Goal: Book appointment/travel/reservation

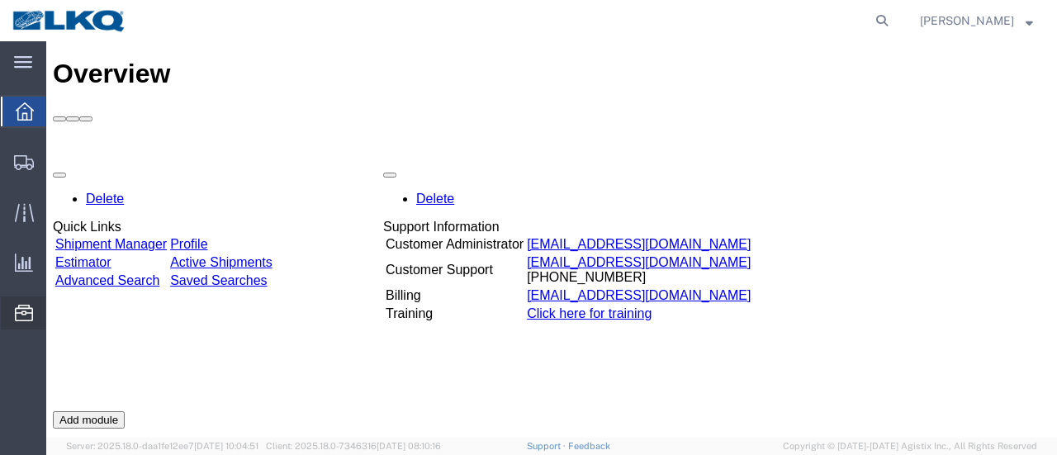
click at [0, 0] on span "Location Appointment" at bounding box center [0, 0] width 0 height 0
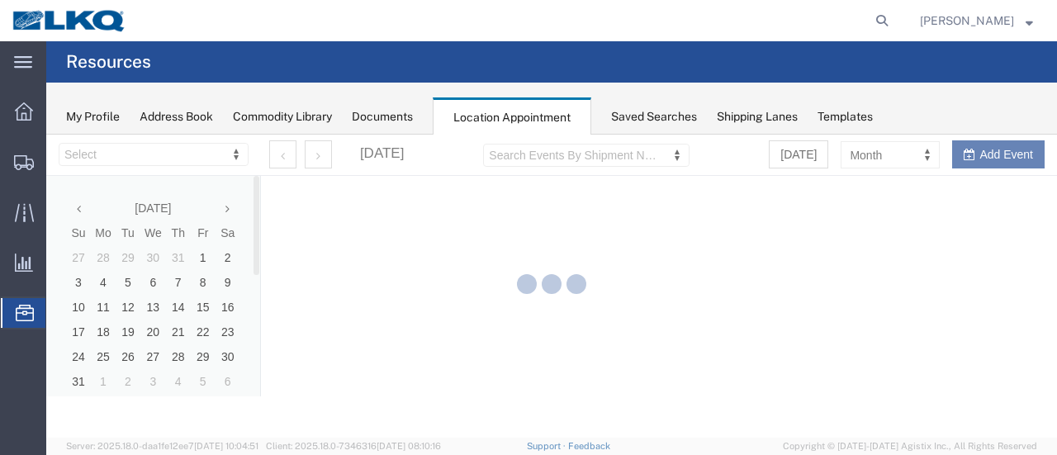
select select "28712"
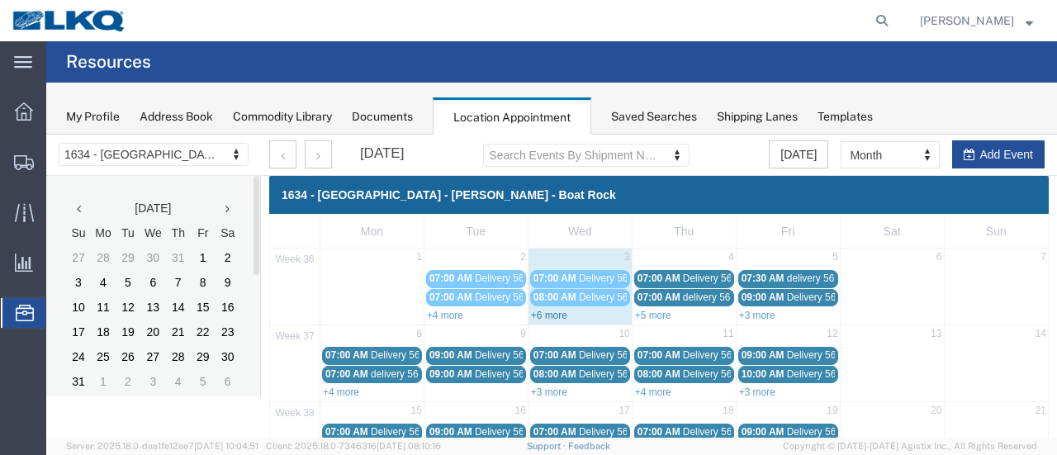
click at [546, 314] on link "+6 more" at bounding box center [549, 316] width 36 height 12
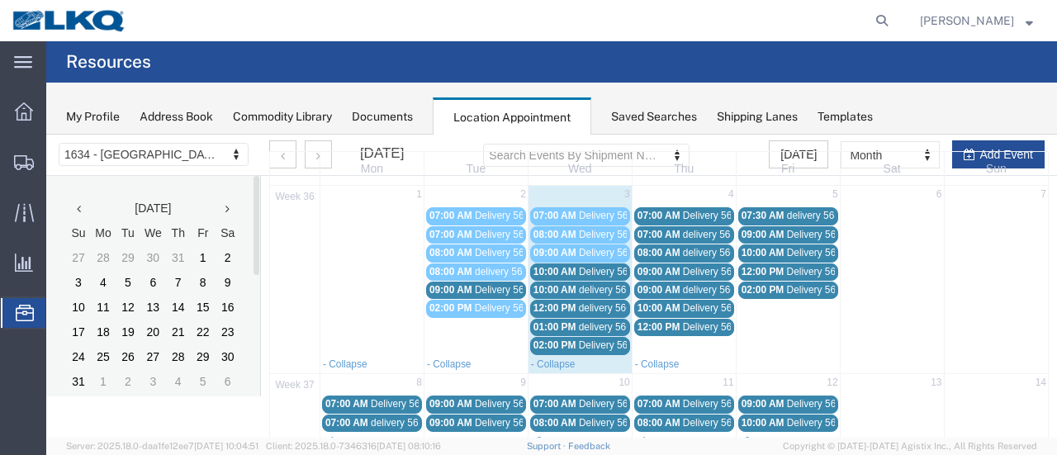
scroll to position [83, 0]
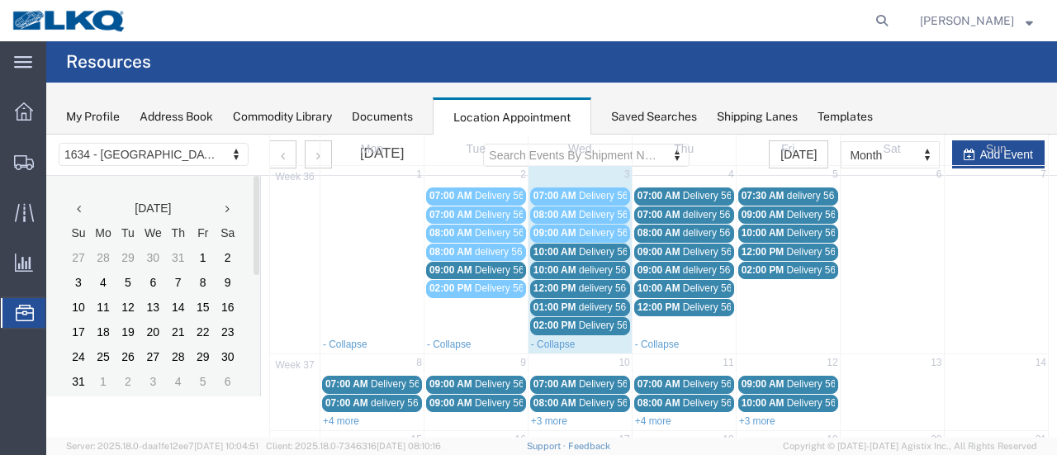
click at [591, 253] on span "Delivery 56329163" at bounding box center [620, 252] width 82 height 12
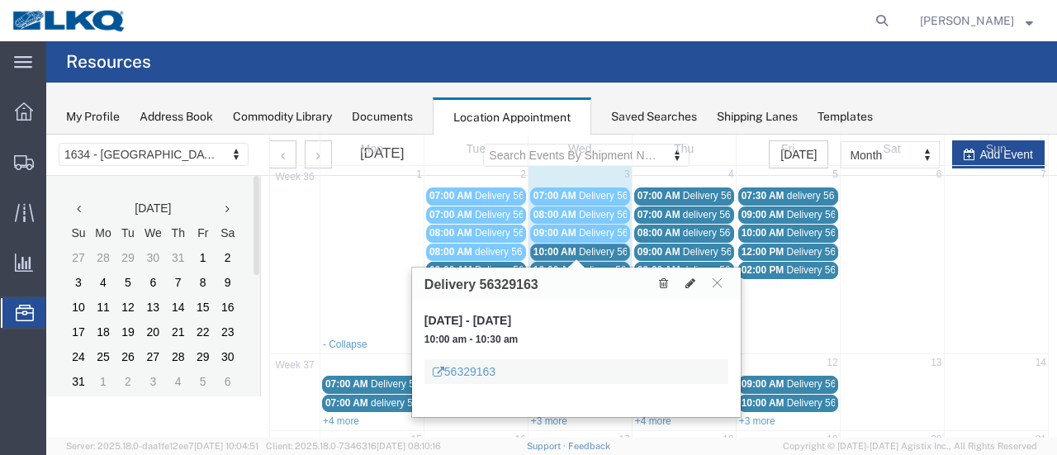
click at [592, 264] on span "delivery 56683756" at bounding box center [619, 270] width 80 height 12
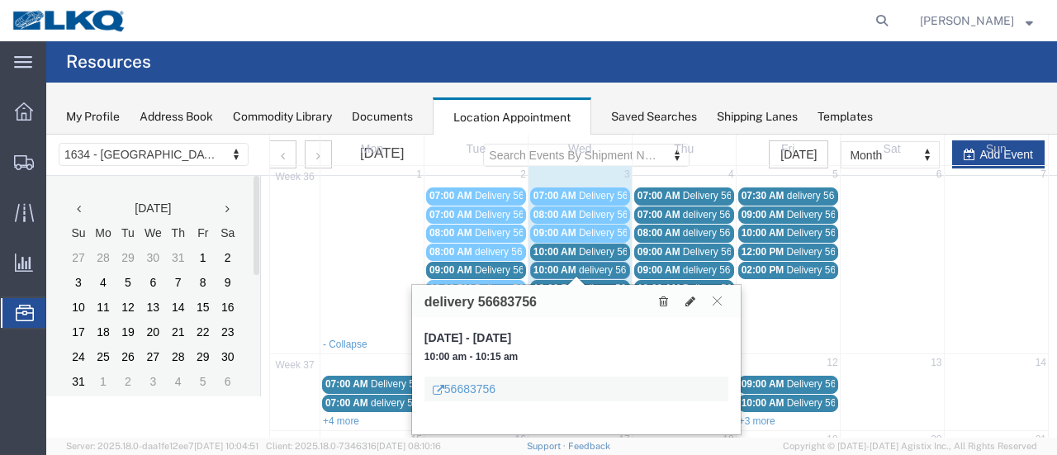
click at [594, 282] on span "delivery 56649075" at bounding box center [619, 288] width 80 height 12
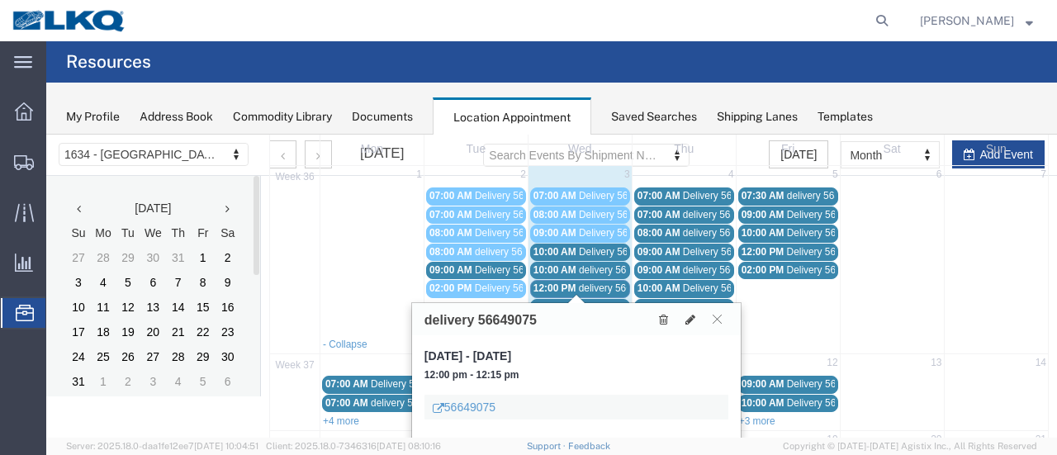
click at [598, 301] on span "delivery 56684022" at bounding box center [619, 307] width 80 height 12
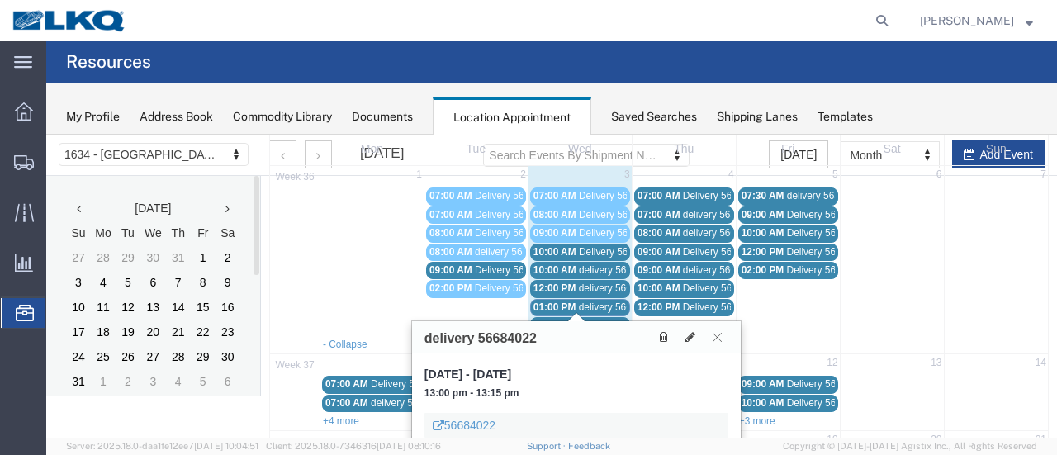
click at [605, 320] on span "Delivery 56684274" at bounding box center [620, 326] width 82 height 12
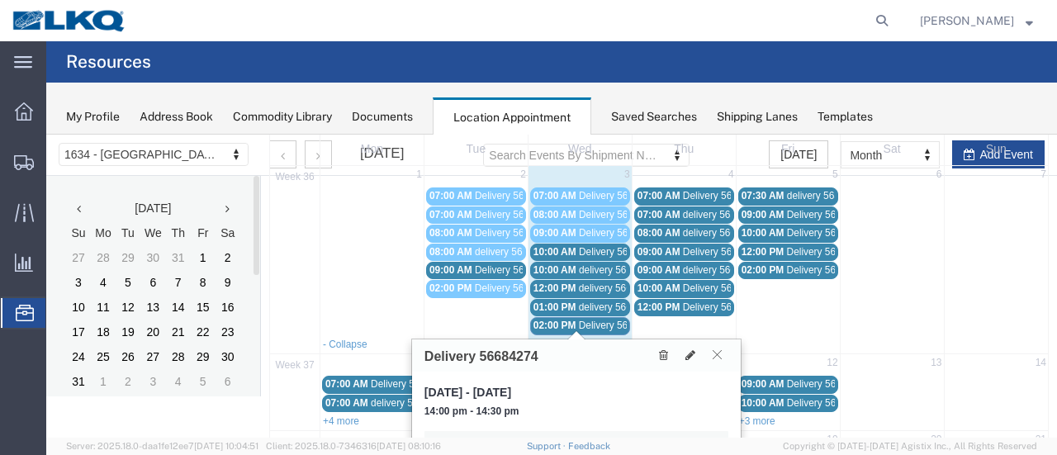
click at [721, 353] on icon at bounding box center [717, 354] width 9 height 10
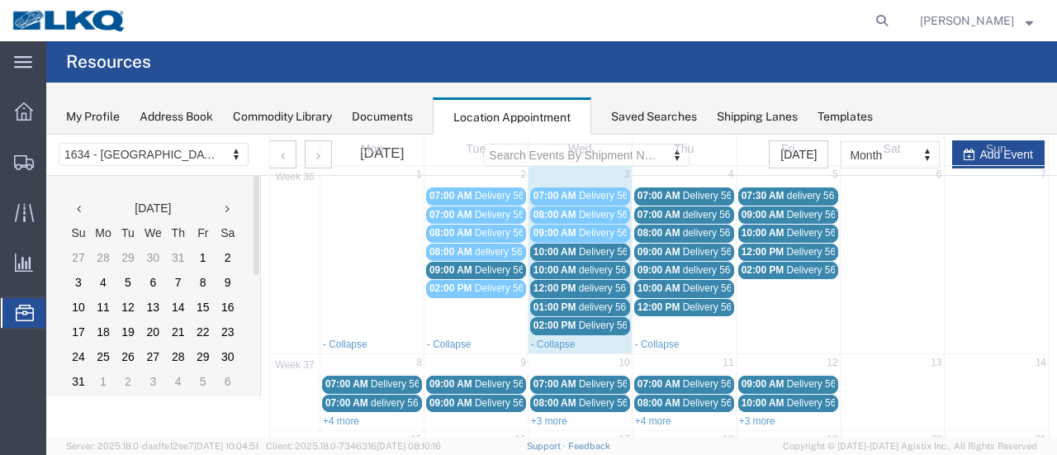
click at [485, 268] on span "Delivery 56246850" at bounding box center [516, 270] width 82 height 12
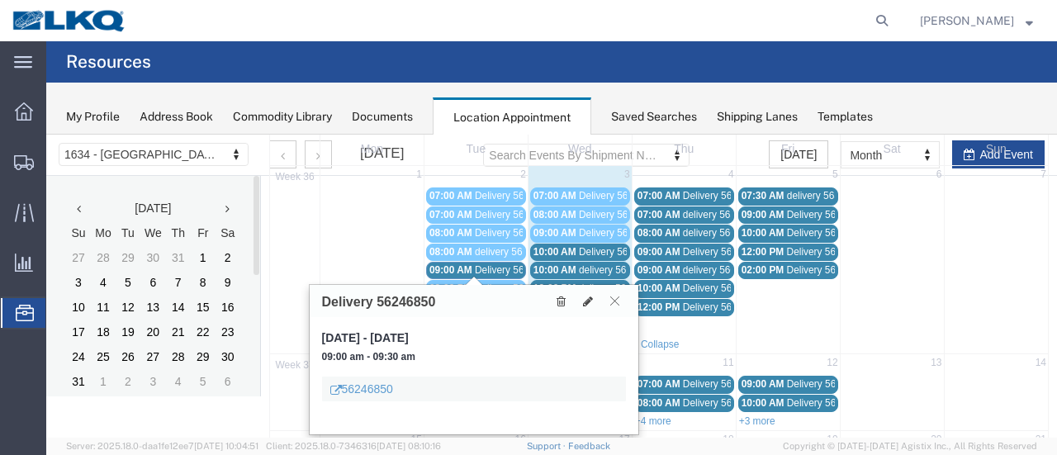
click at [613, 301] on icon at bounding box center [614, 301] width 9 height 10
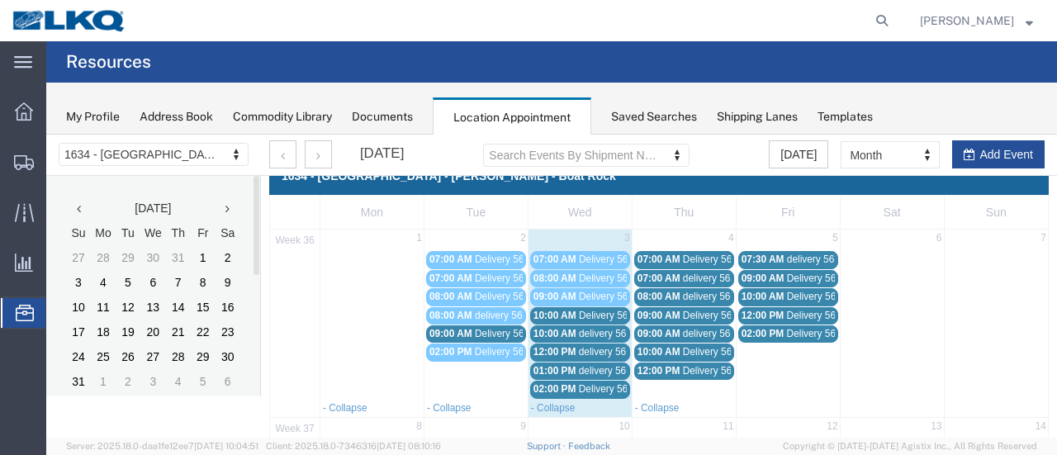
scroll to position [0, 0]
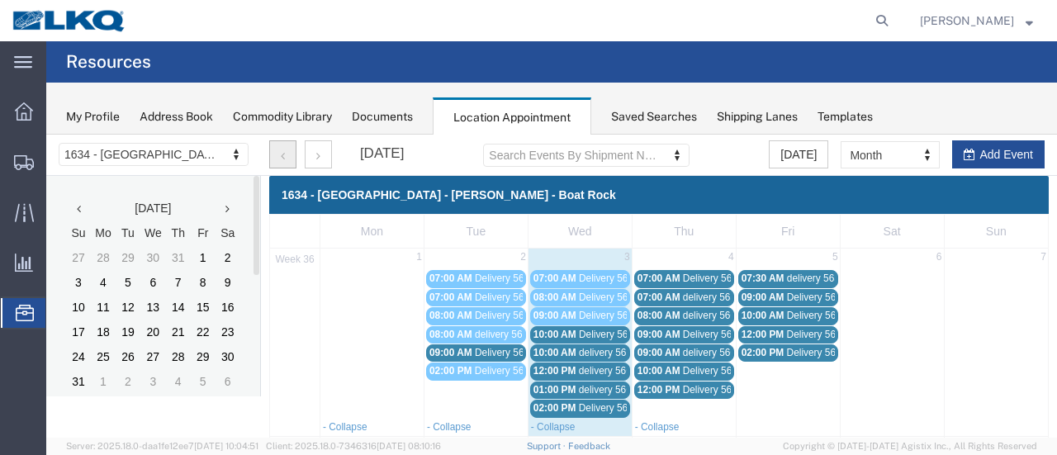
click at [282, 163] on button "button" at bounding box center [282, 154] width 27 height 28
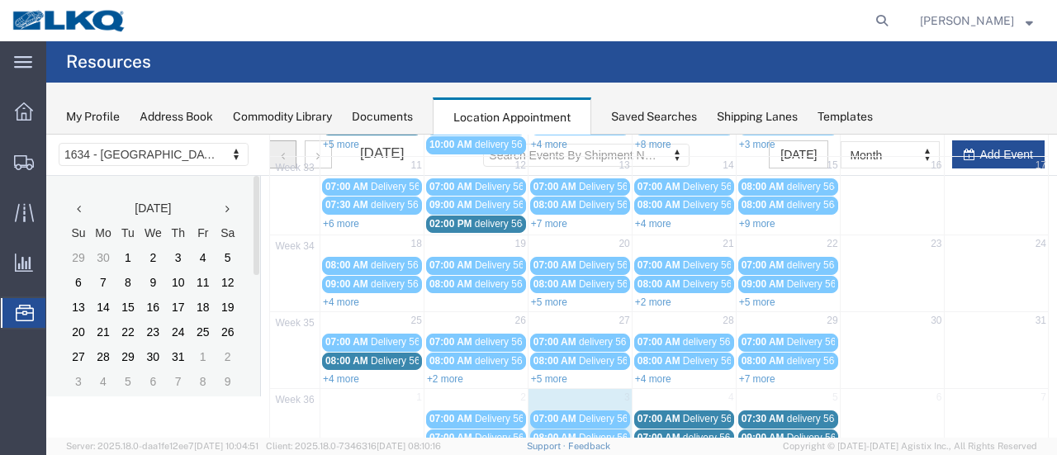
scroll to position [282, 0]
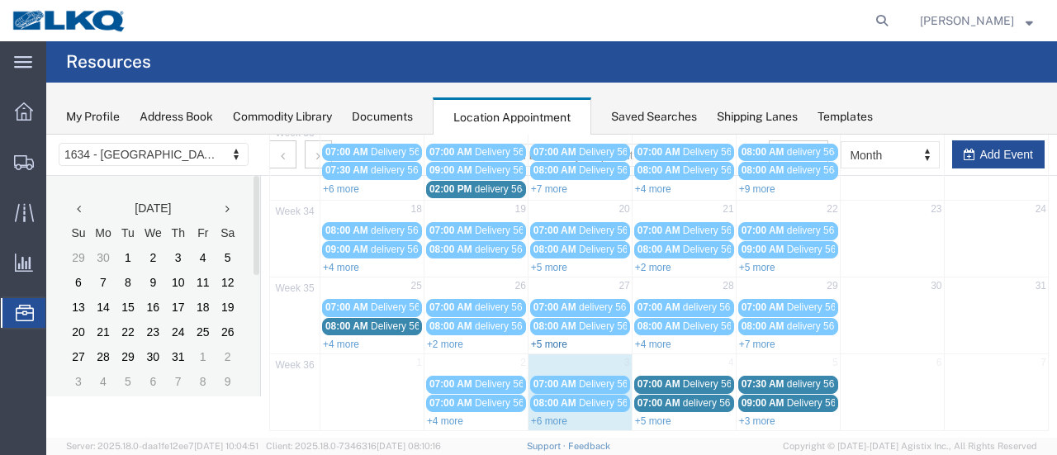
click at [542, 339] on link "+5 more" at bounding box center [549, 345] width 36 height 12
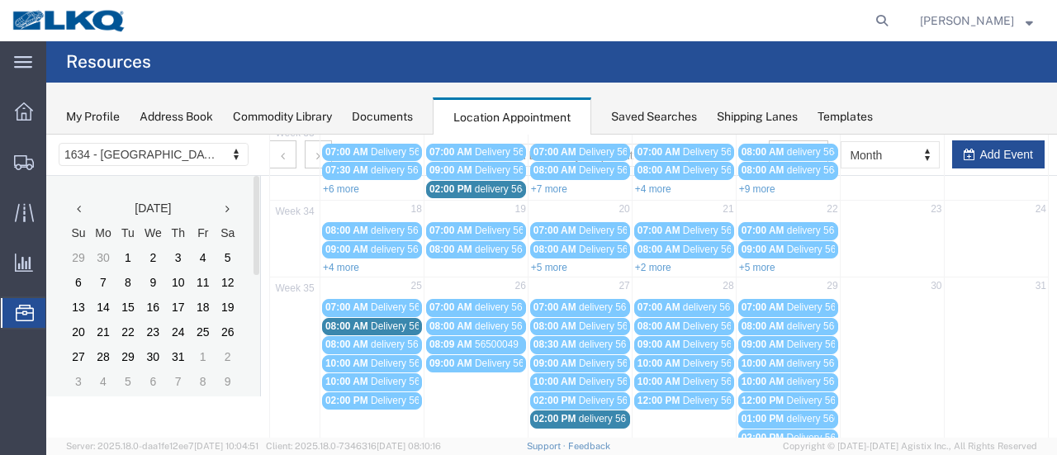
click at [600, 413] on span "delivery 56551905" at bounding box center [619, 419] width 80 height 12
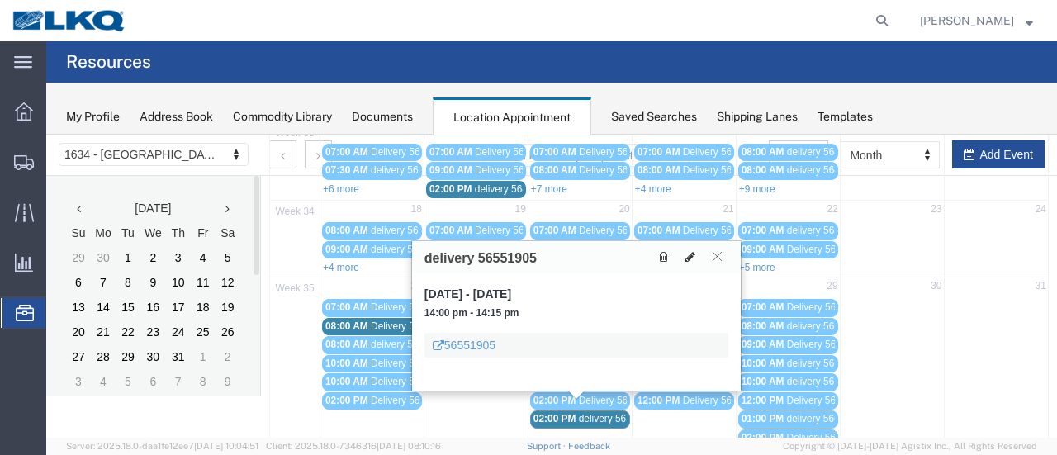
click at [691, 252] on icon at bounding box center [691, 257] width 10 height 12
select select "1"
select select
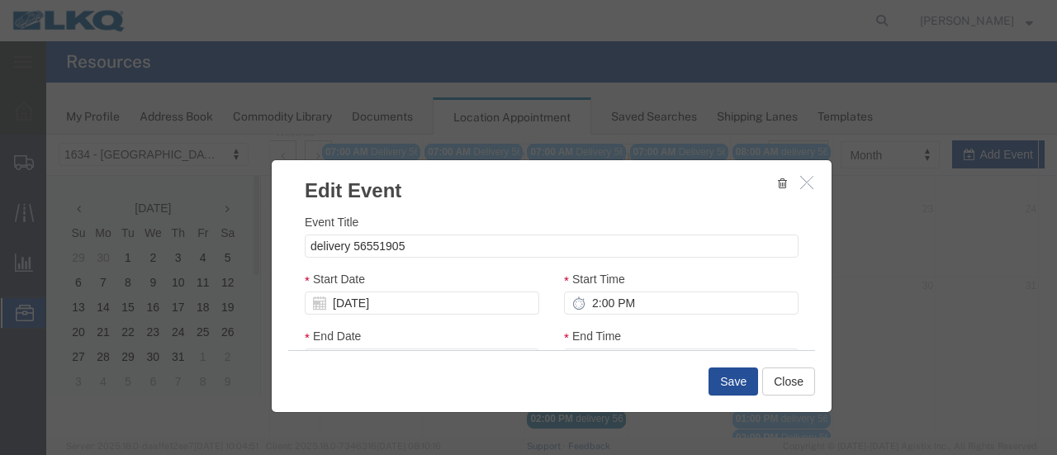
select select
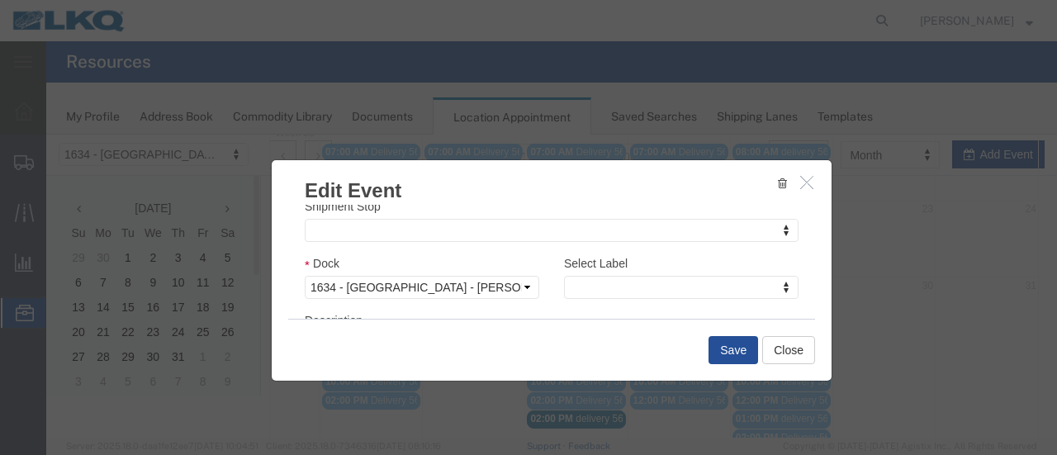
scroll to position [248, 0]
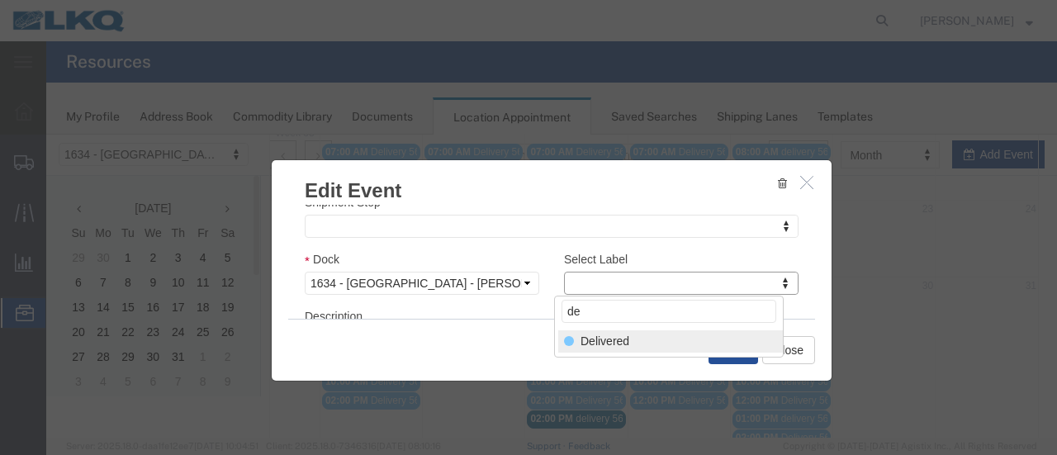
type input "de"
select select "40"
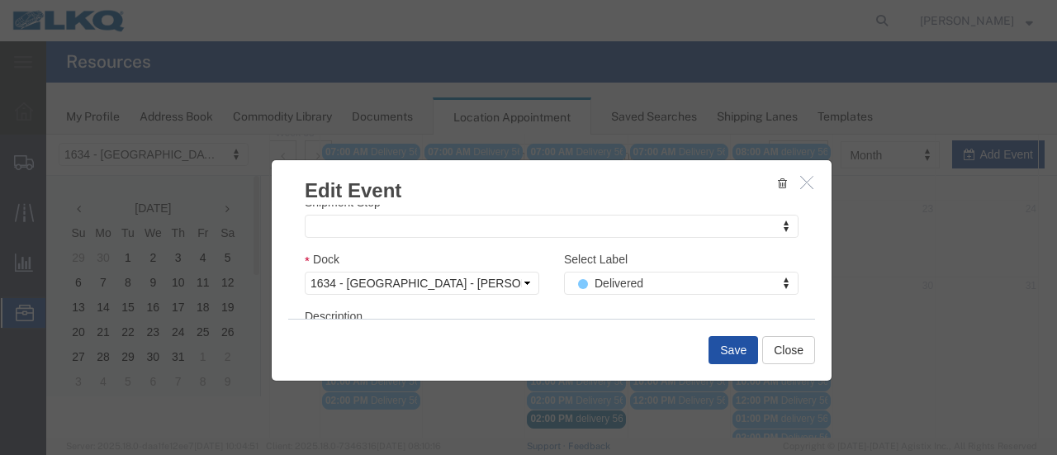
click at [722, 349] on button "Save" at bounding box center [734, 350] width 50 height 28
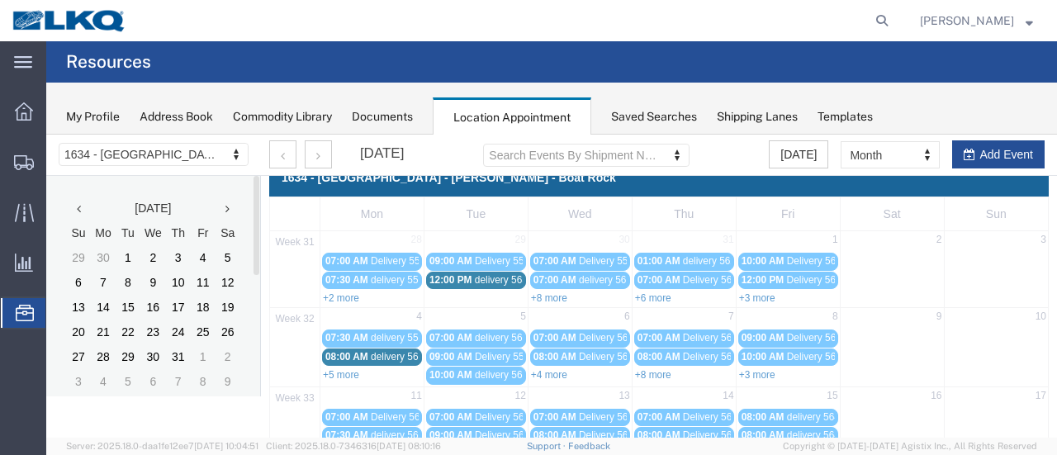
scroll to position [0, 0]
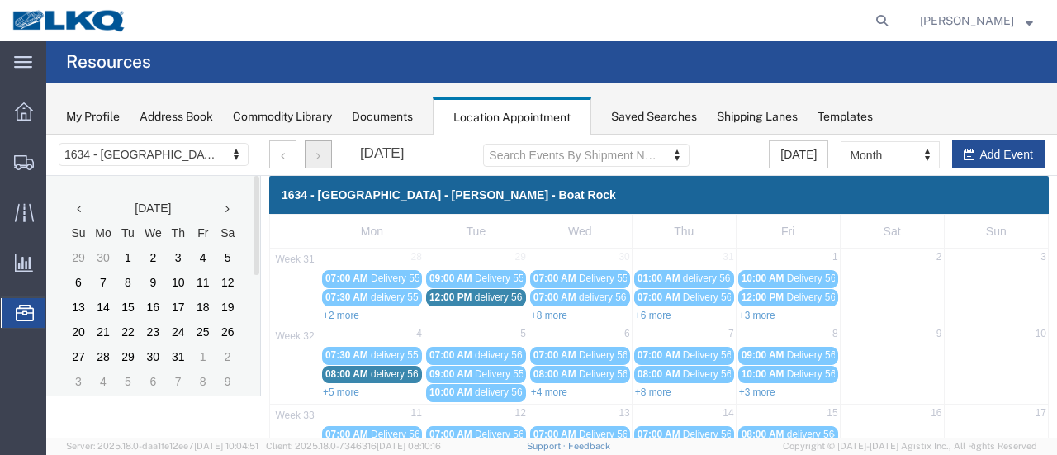
click at [318, 154] on icon "button" at bounding box center [318, 156] width 4 height 12
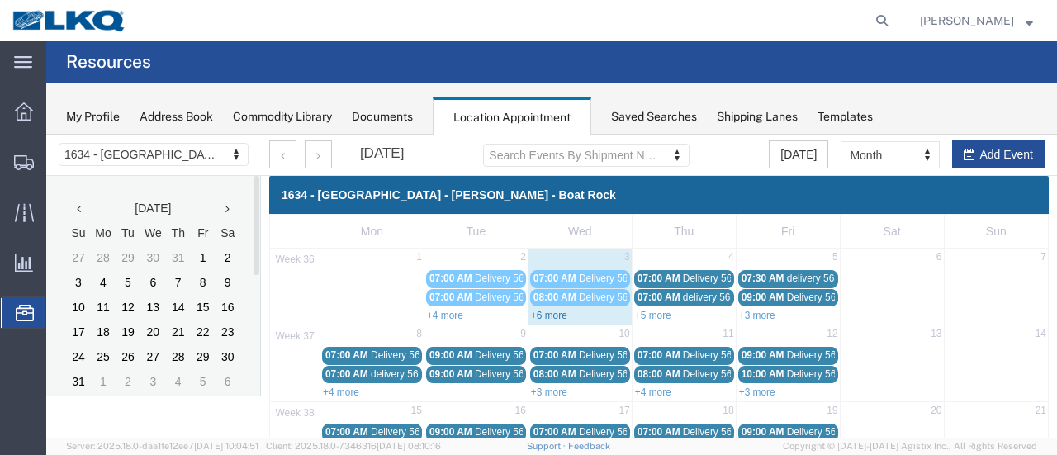
click at [534, 313] on link "+6 more" at bounding box center [549, 316] width 36 height 12
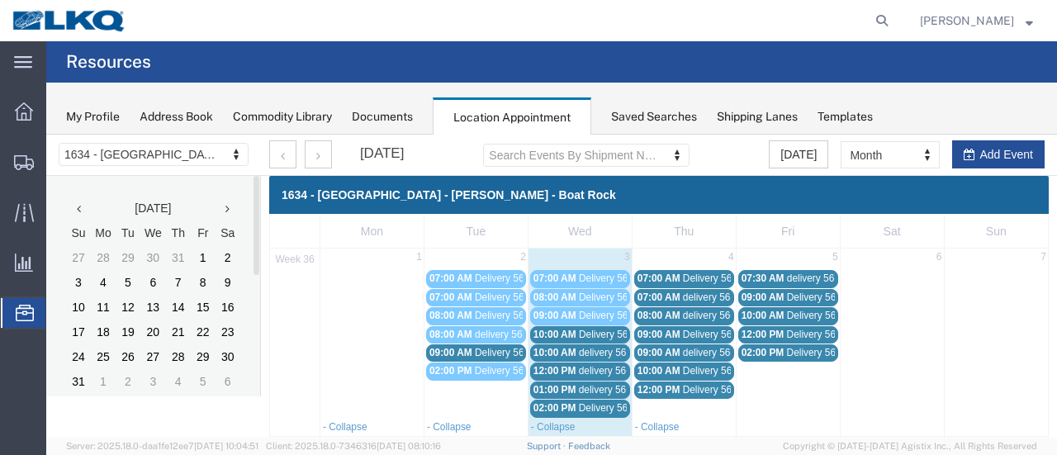
click at [596, 335] on span "Delivery 56329163" at bounding box center [620, 335] width 82 height 12
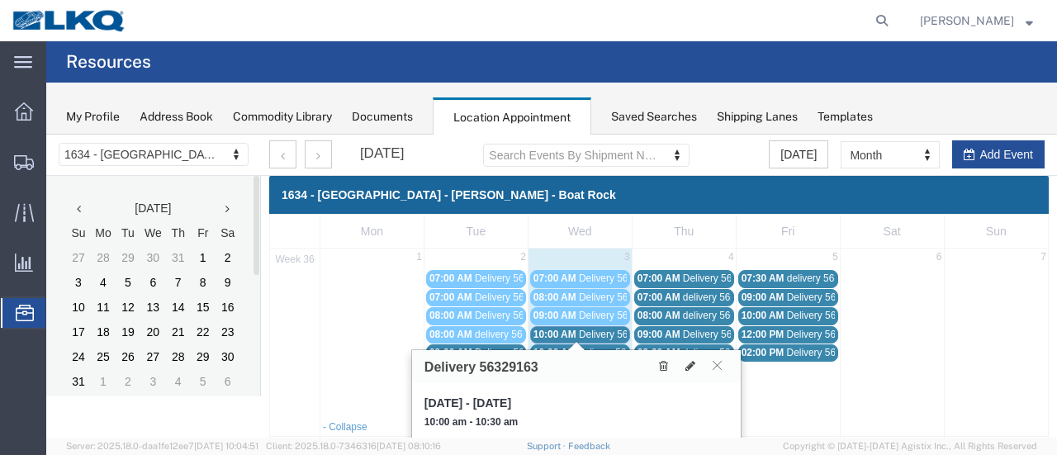
click at [601, 347] on span "delivery 56683756" at bounding box center [619, 353] width 80 height 12
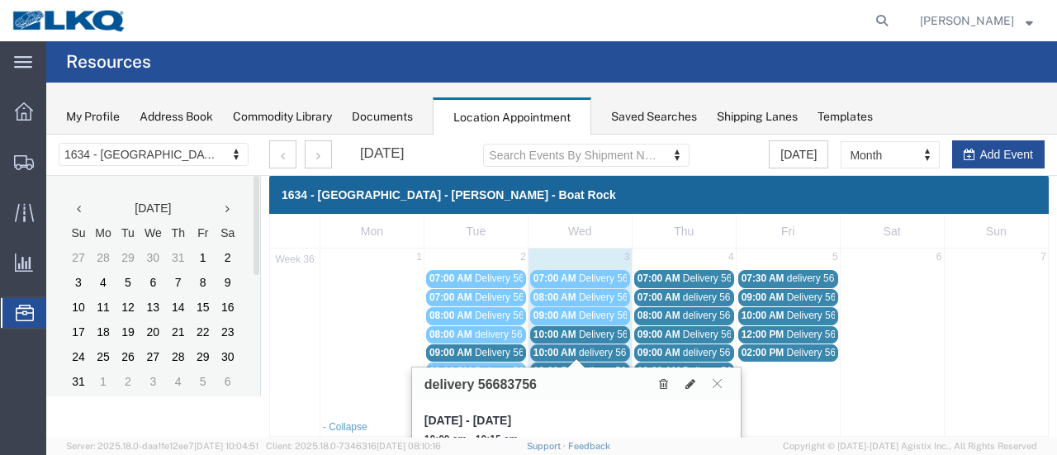
click at [603, 365] on div "12:00 PM delivery 56649075" at bounding box center [580, 371] width 93 height 12
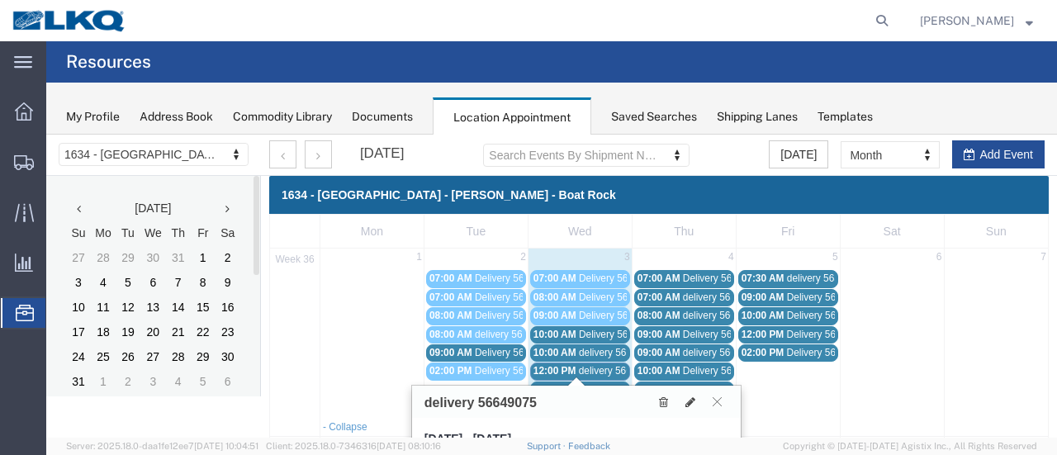
click at [597, 384] on span "delivery 56684022" at bounding box center [619, 390] width 80 height 12
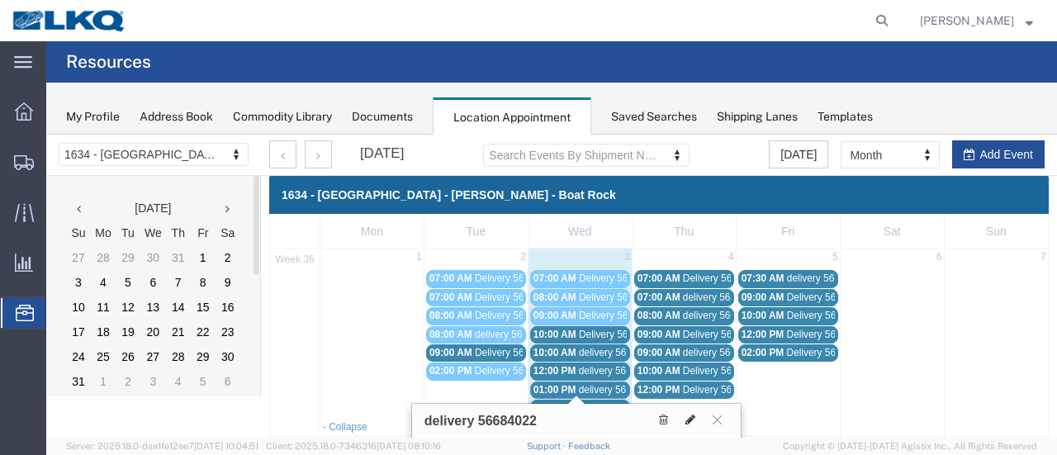
click at [695, 414] on icon at bounding box center [691, 420] width 10 height 12
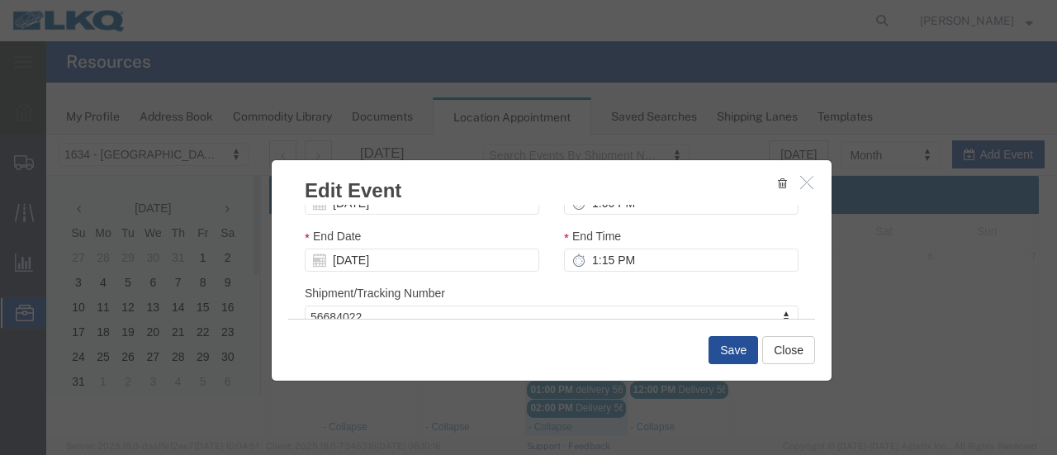
scroll to position [248, 0]
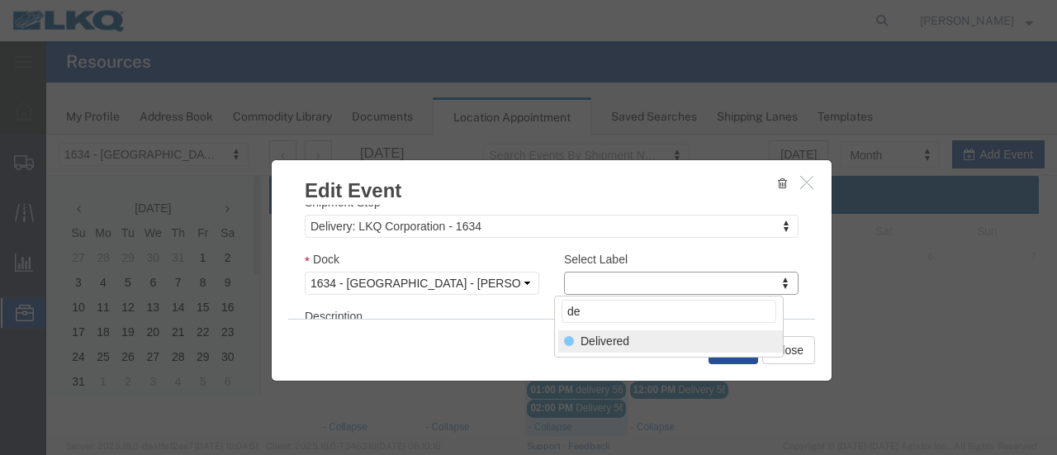
type input "de"
select select "40"
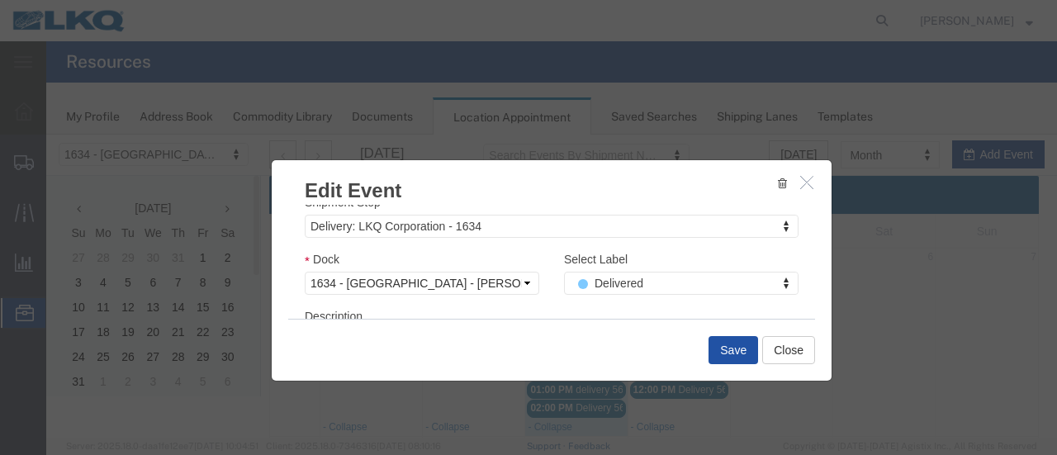
click at [722, 349] on button "Save" at bounding box center [734, 350] width 50 height 28
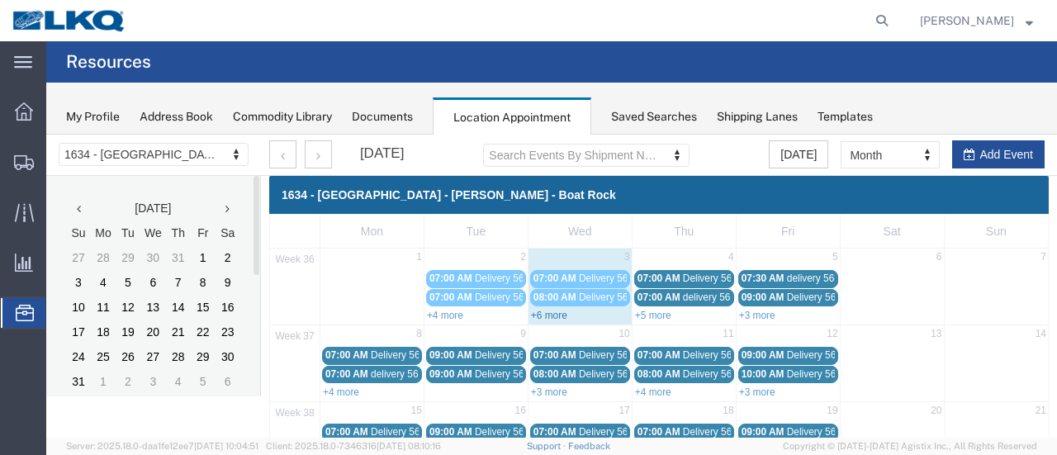
click at [533, 311] on link "+6 more" at bounding box center [549, 316] width 36 height 12
